Goal: Transaction & Acquisition: Purchase product/service

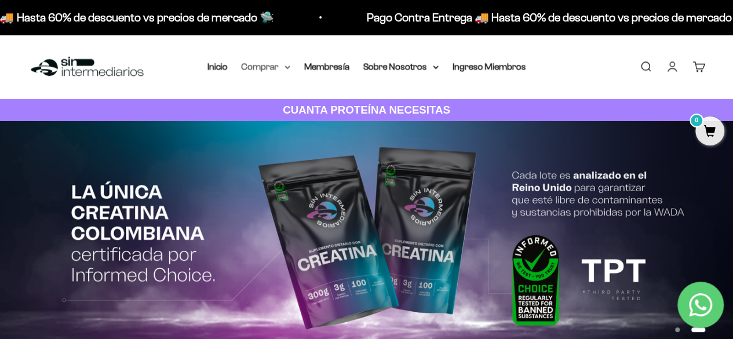
click at [277, 71] on summary "Comprar" at bounding box center [266, 66] width 49 height 15
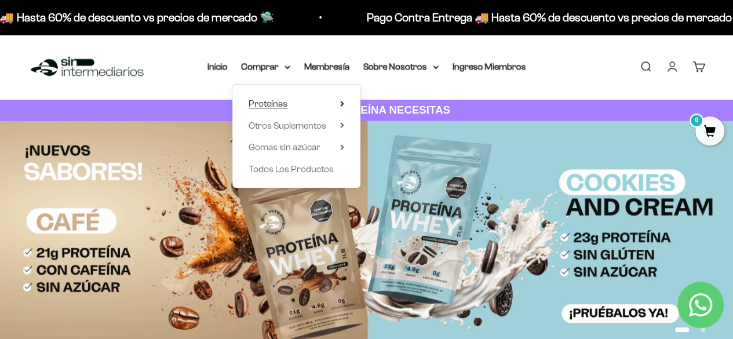
click at [340, 102] on icon at bounding box center [342, 104] width 4 height 6
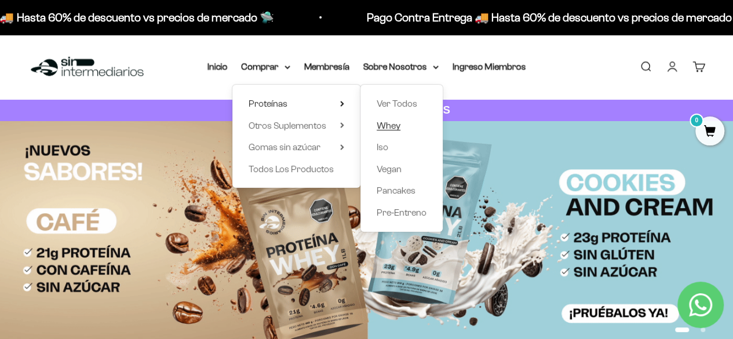
click at [399, 124] on span "Whey" at bounding box center [389, 126] width 24 height 10
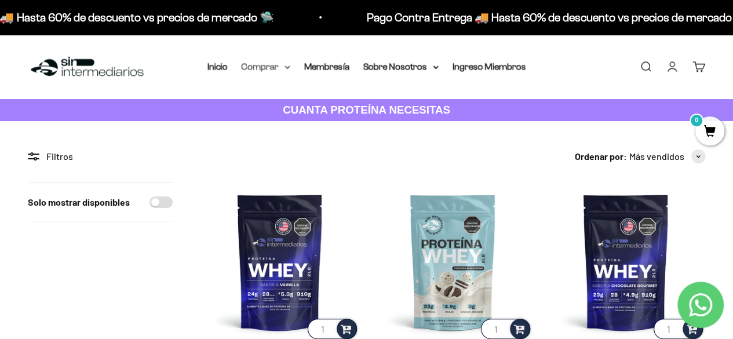
click at [287, 71] on summary "Comprar" at bounding box center [266, 66] width 49 height 15
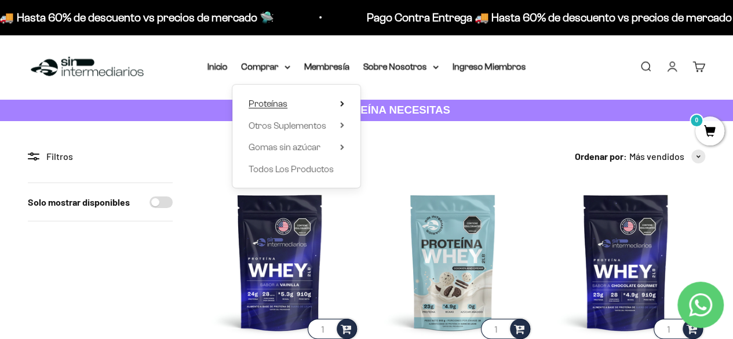
click at [320, 97] on summary "Proteínas" at bounding box center [297, 103] width 96 height 15
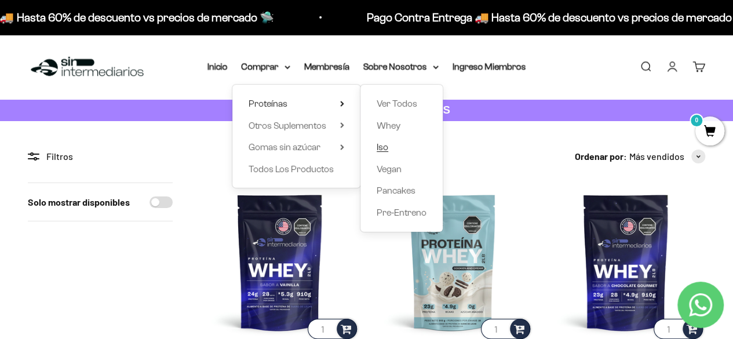
click at [390, 144] on link "Iso" at bounding box center [402, 147] width 50 height 15
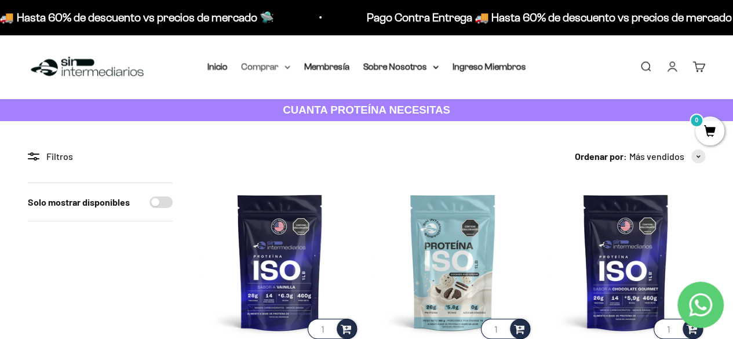
click at [279, 66] on summary "Comprar" at bounding box center [266, 66] width 49 height 15
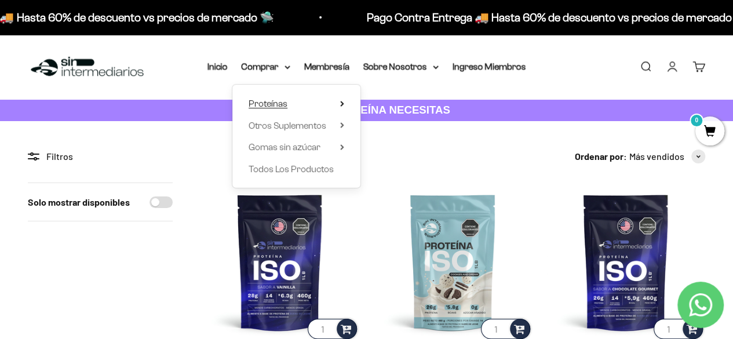
click at [292, 104] on summary "Proteínas" at bounding box center [297, 103] width 96 height 15
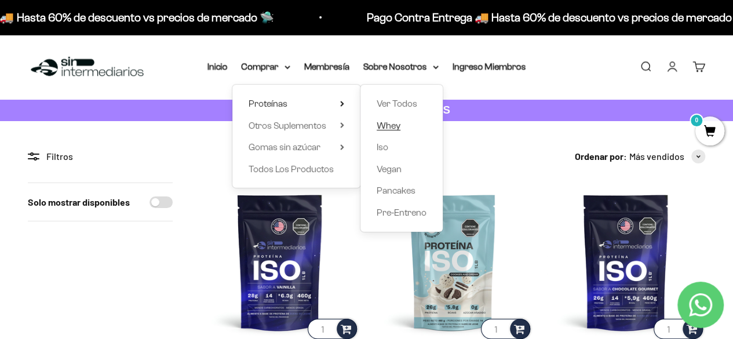
click at [396, 124] on span "Whey" at bounding box center [389, 126] width 24 height 10
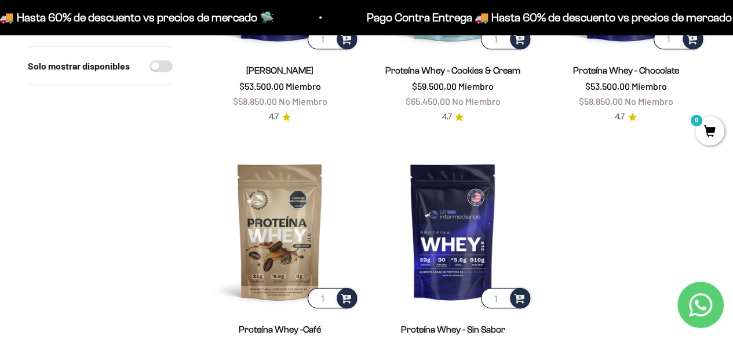
scroll to position [348, 0]
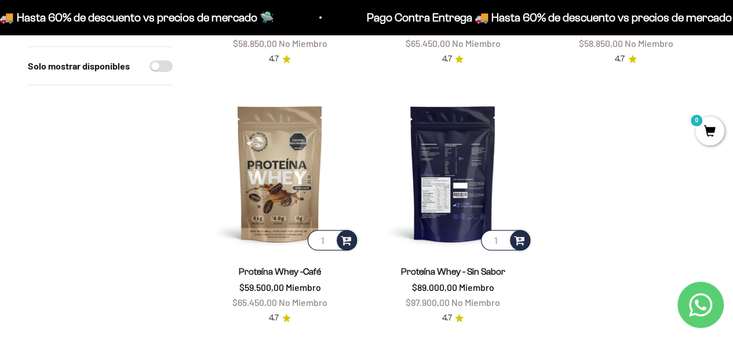
click at [449, 186] on img at bounding box center [452, 173] width 159 height 159
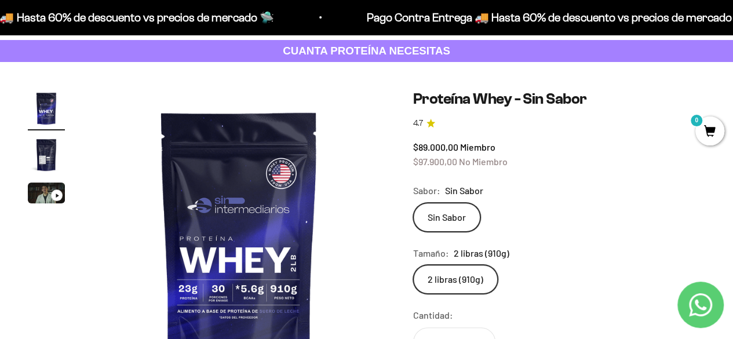
scroll to position [58, 0]
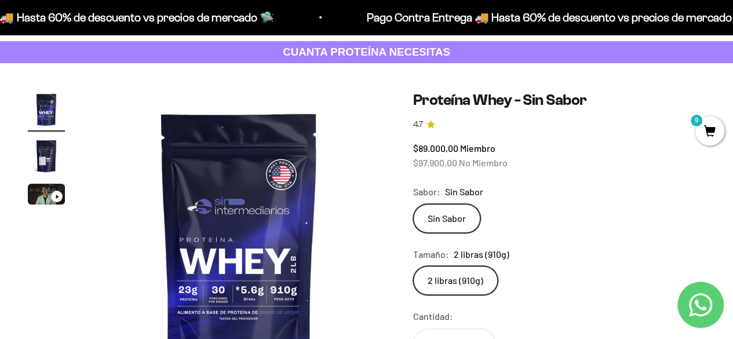
click at [43, 155] on img "Ir al artículo 2" at bounding box center [46, 155] width 37 height 37
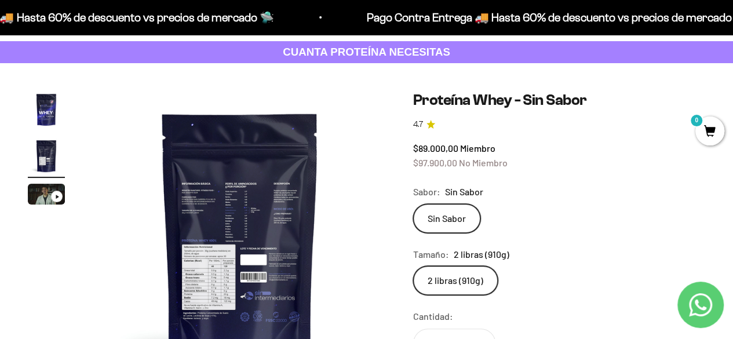
scroll to position [0, 299]
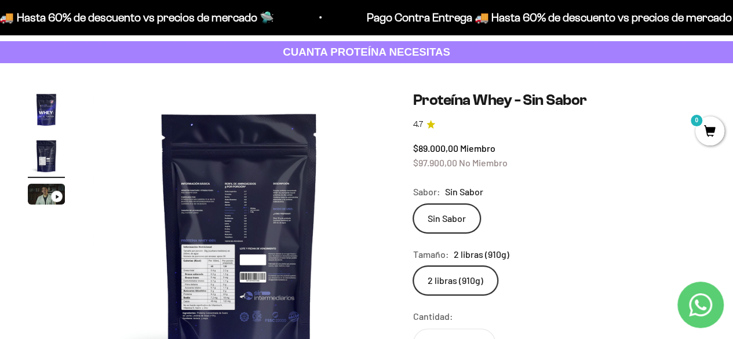
click at [240, 224] on img at bounding box center [239, 237] width 293 height 293
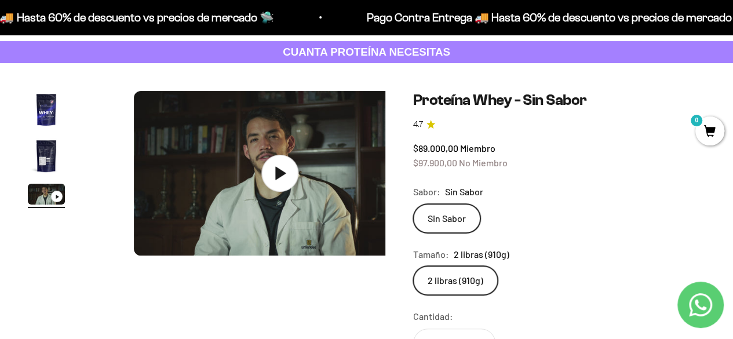
scroll to position [0, 598]
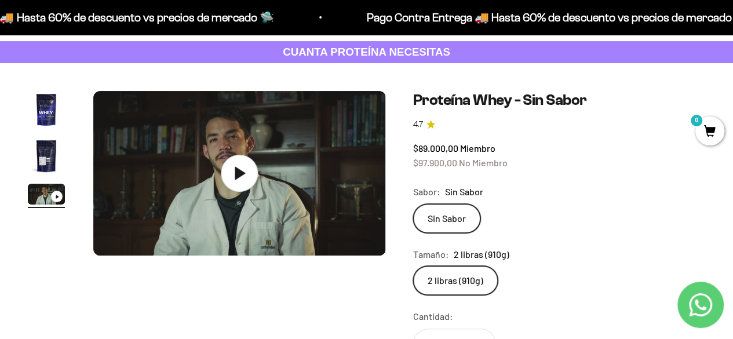
click at [52, 159] on img "Ir al artículo 2" at bounding box center [46, 155] width 37 height 37
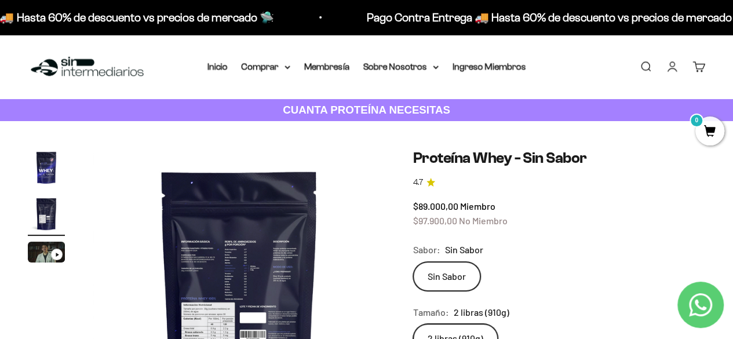
scroll to position [58, 0]
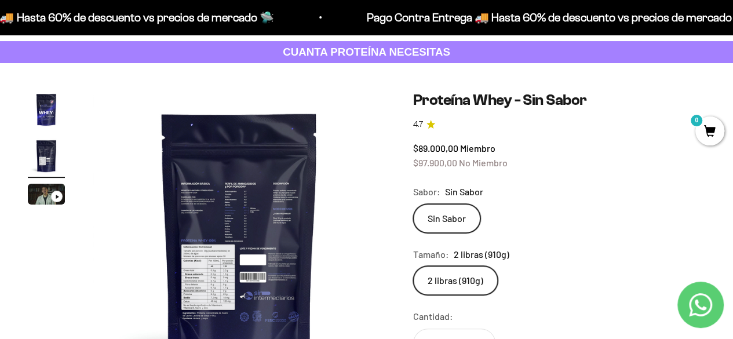
click at [47, 110] on img "Ir al artículo 1" at bounding box center [46, 109] width 37 height 37
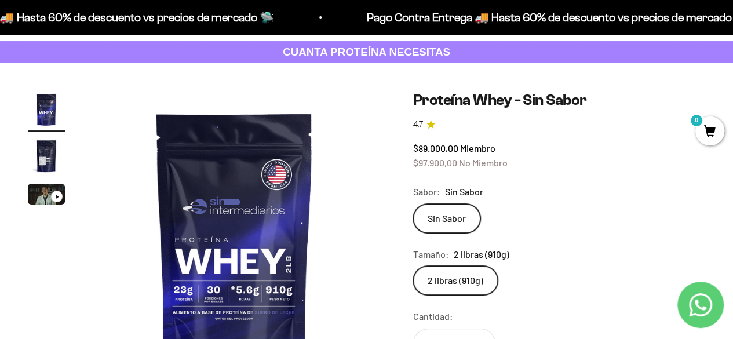
scroll to position [0, 0]
